Goal: Task Accomplishment & Management: Manage account settings

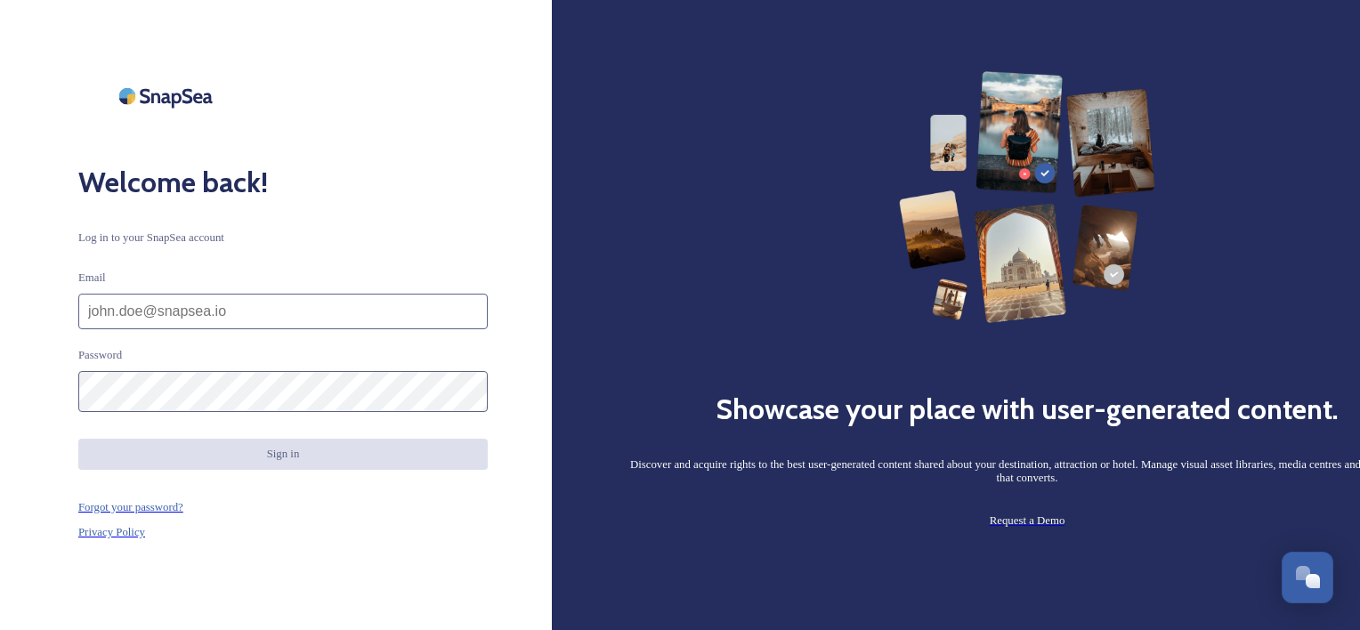
type input "[EMAIL_ADDRESS][PERSON_NAME][DOMAIN_NAME]"
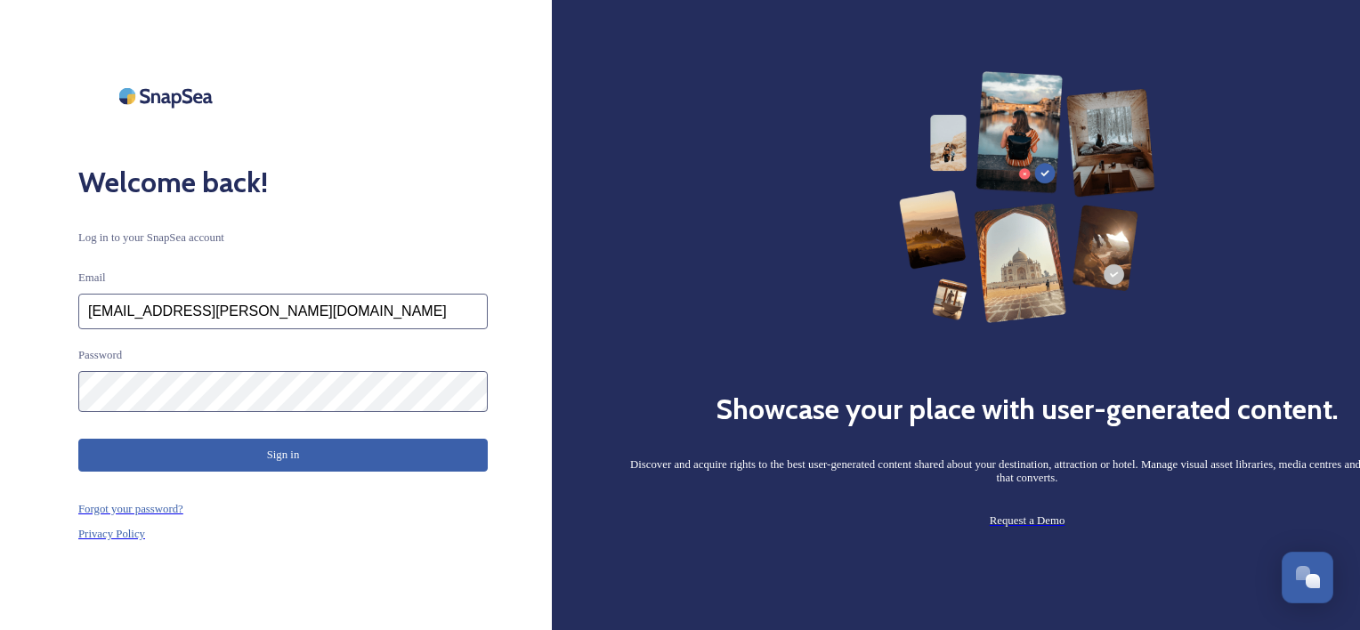
click at [269, 452] on button "Sign in" at bounding box center [282, 455] width 409 height 33
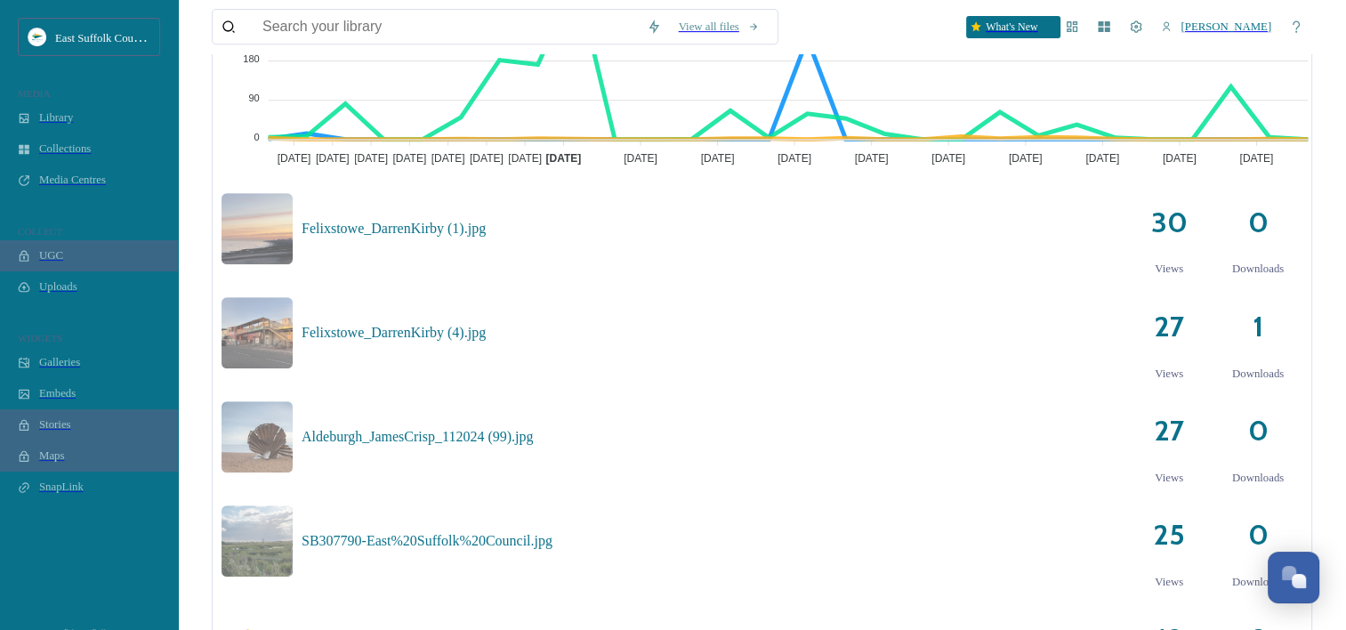
scroll to position [1068, 0]
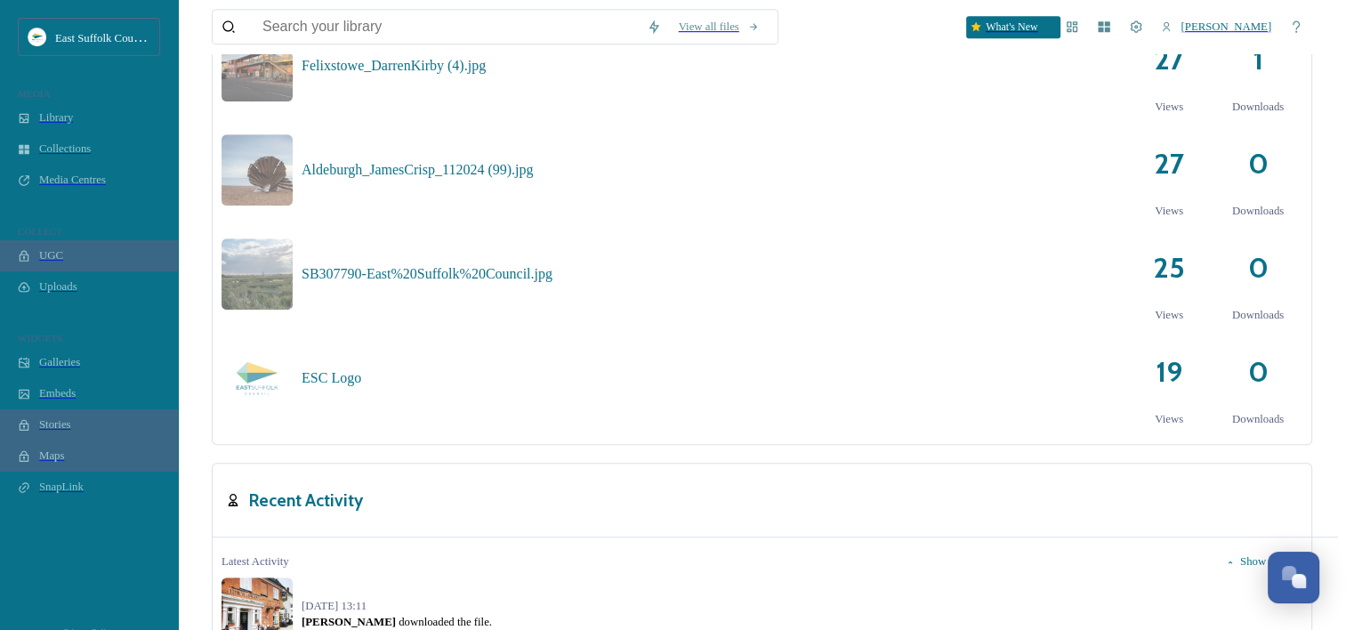
click at [256, 577] on img at bounding box center [275, 612] width 107 height 71
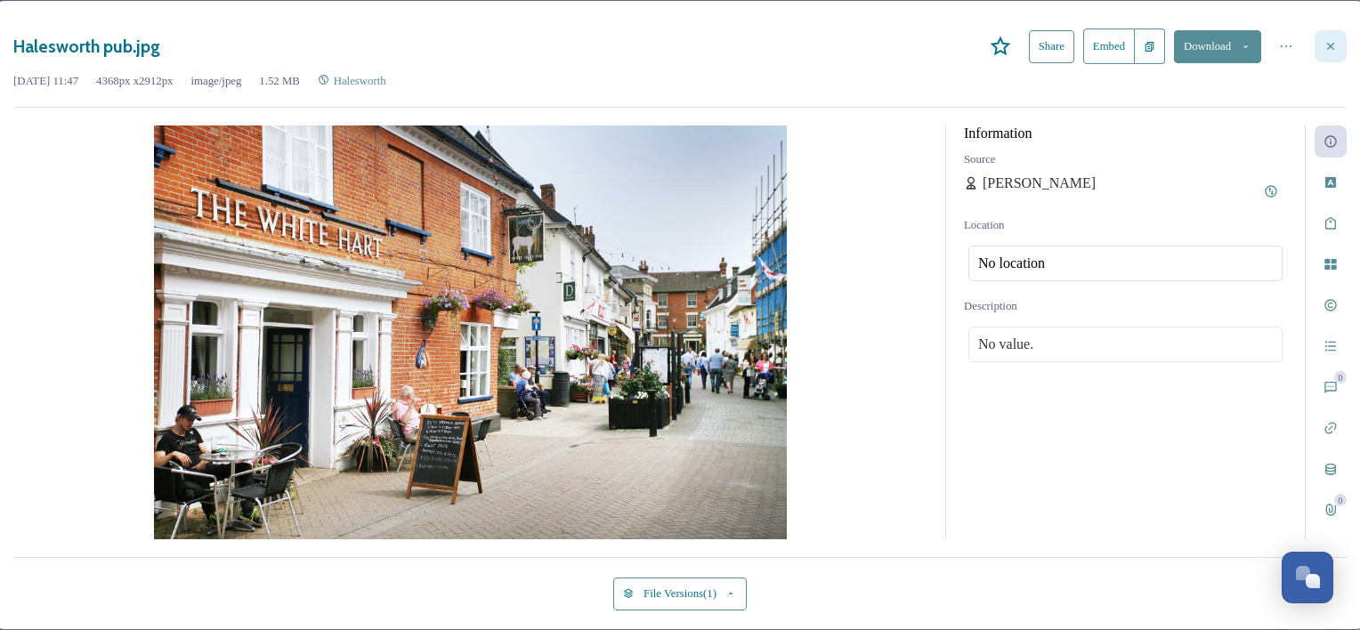
click at [1323, 50] on icon at bounding box center [1330, 46] width 14 height 14
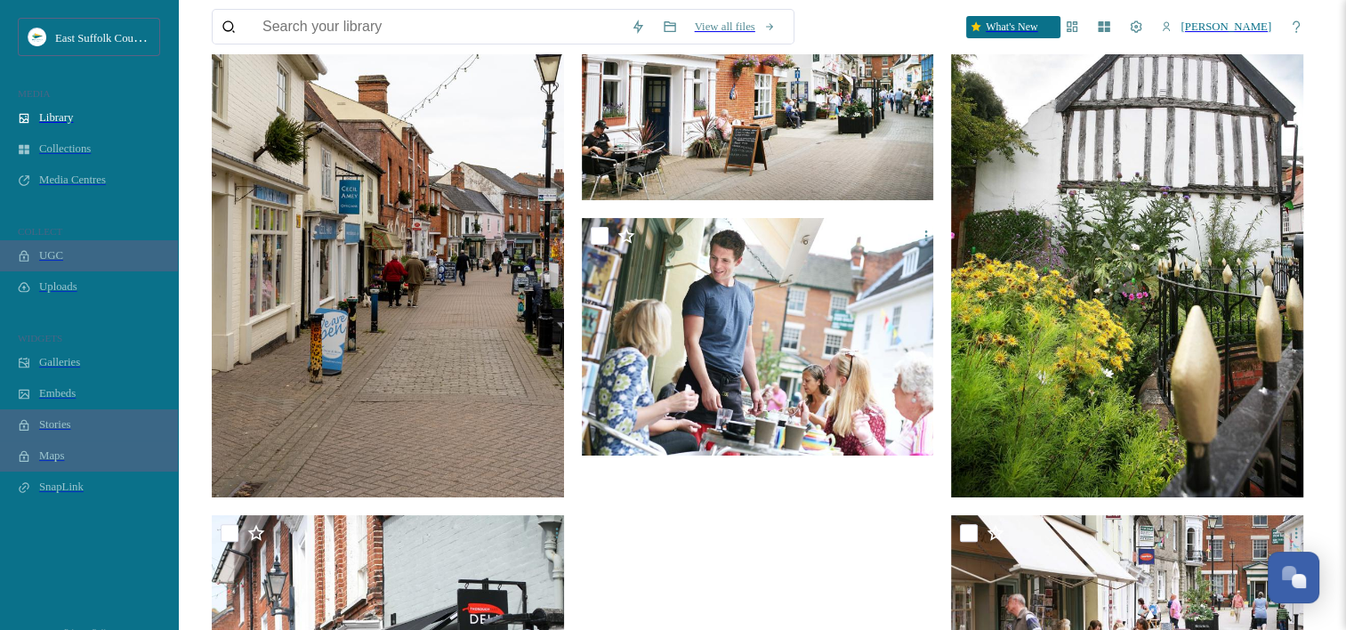
scroll to position [356, 0]
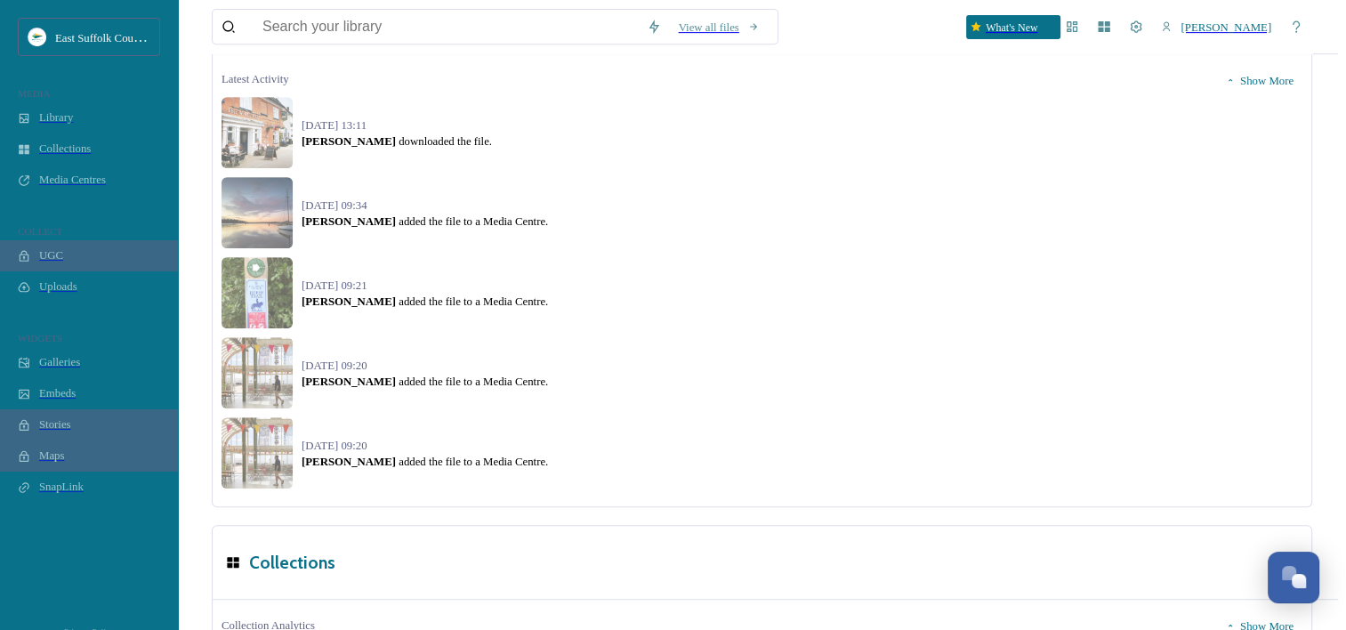
scroll to position [1436, 0]
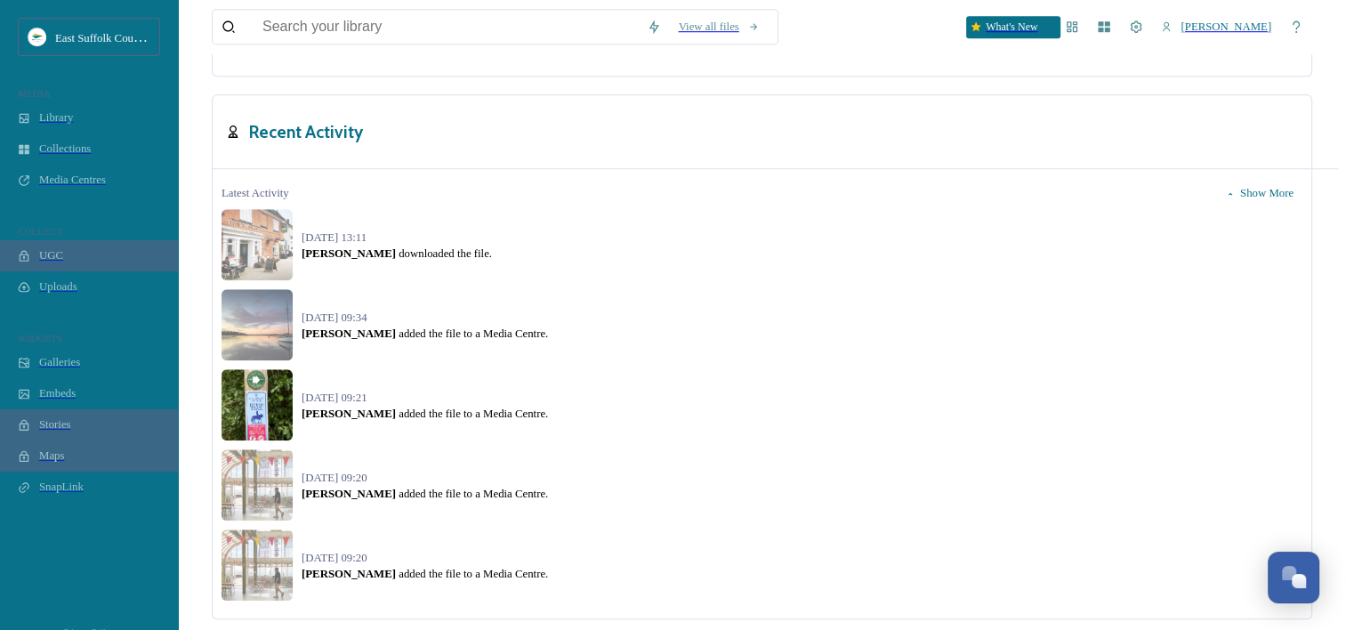
click at [241, 369] on img at bounding box center [257, 404] width 71 height 71
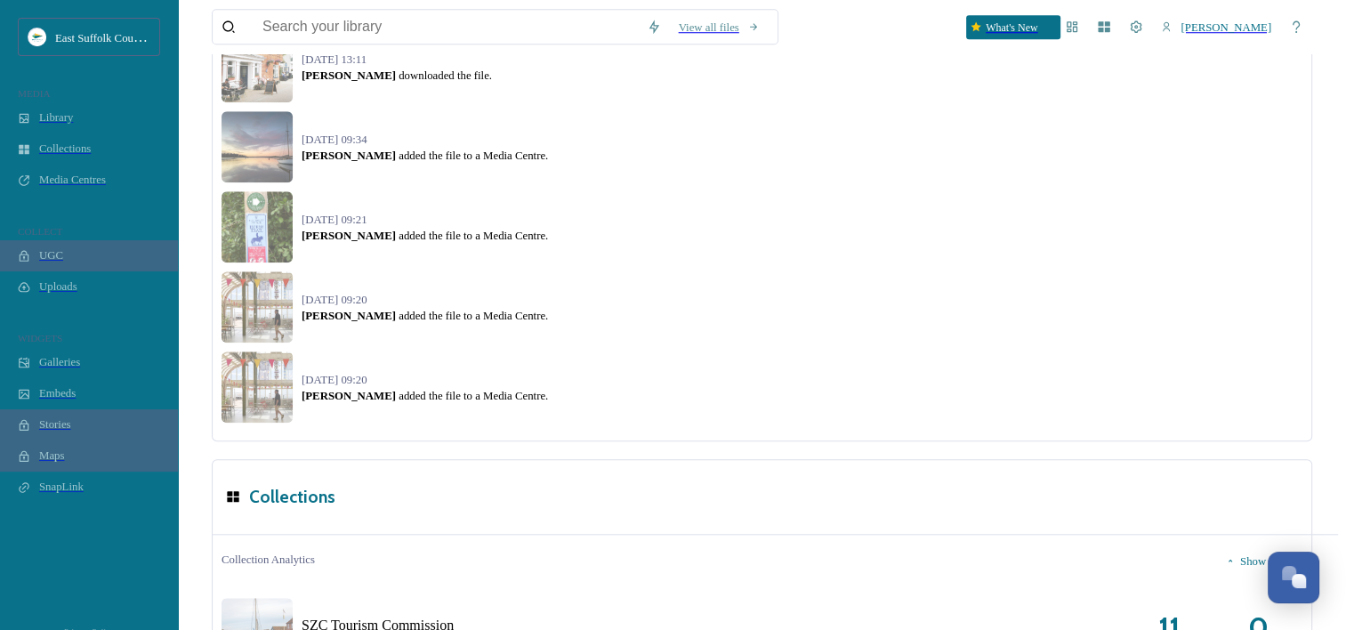
scroll to position [1704, 0]
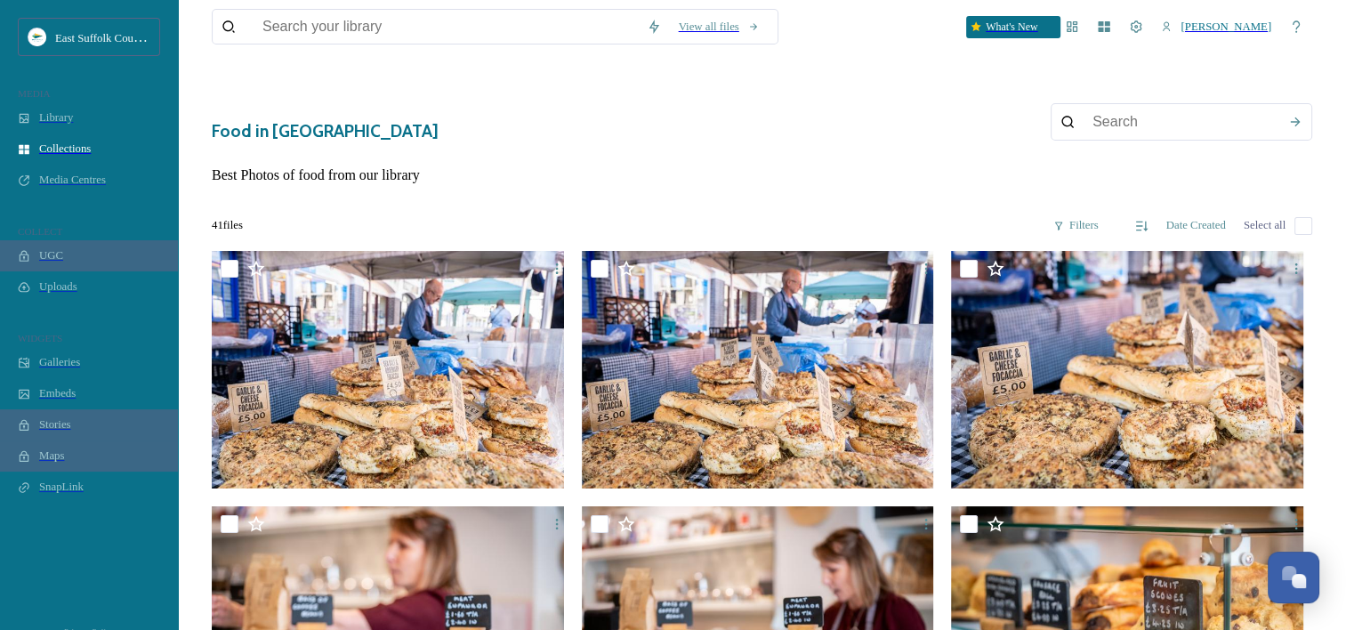
scroll to position [89, 0]
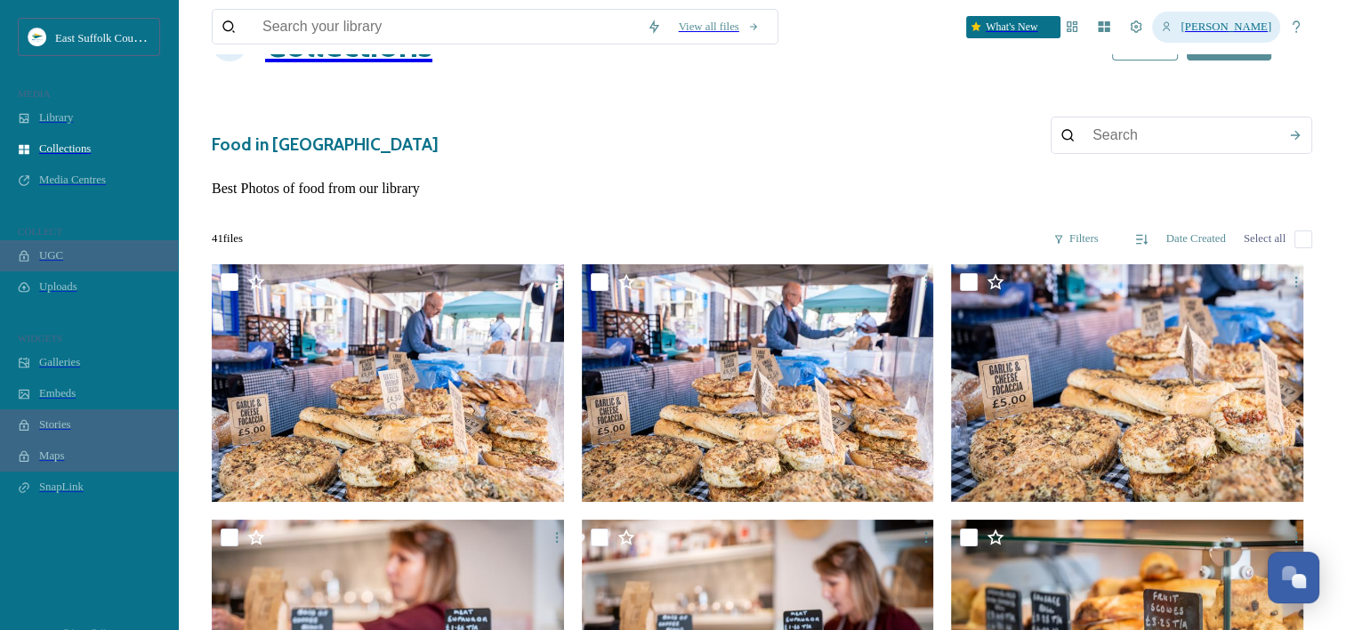
click at [1260, 24] on span "[PERSON_NAME]" at bounding box center [1226, 26] width 91 height 12
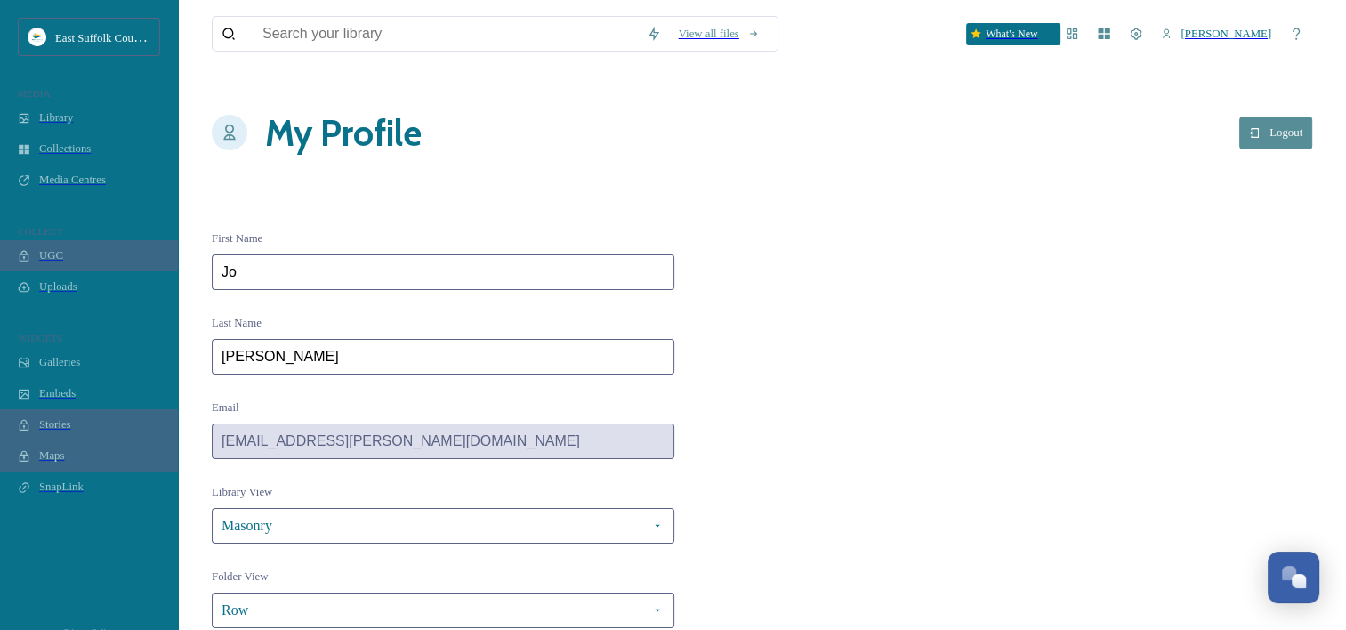
click at [1287, 117] on button "Logout" at bounding box center [1275, 133] width 73 height 33
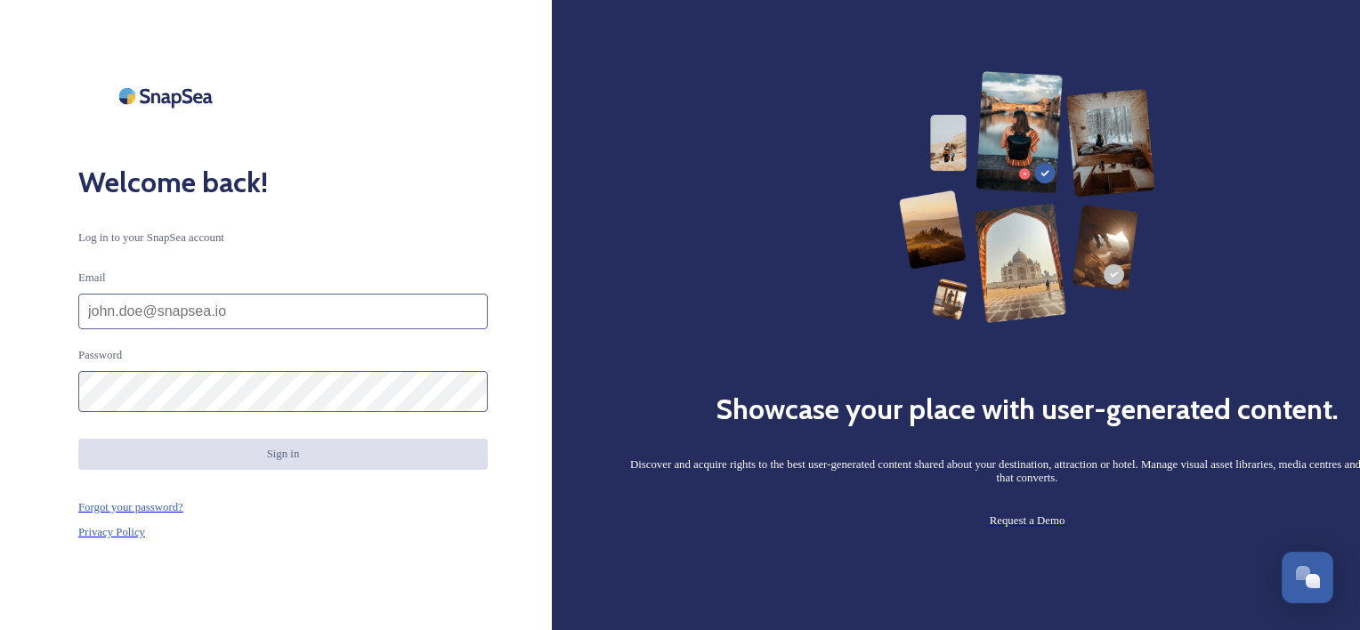
type input "[EMAIL_ADDRESS][PERSON_NAME][DOMAIN_NAME]"
